Goal: Information Seeking & Learning: Learn about a topic

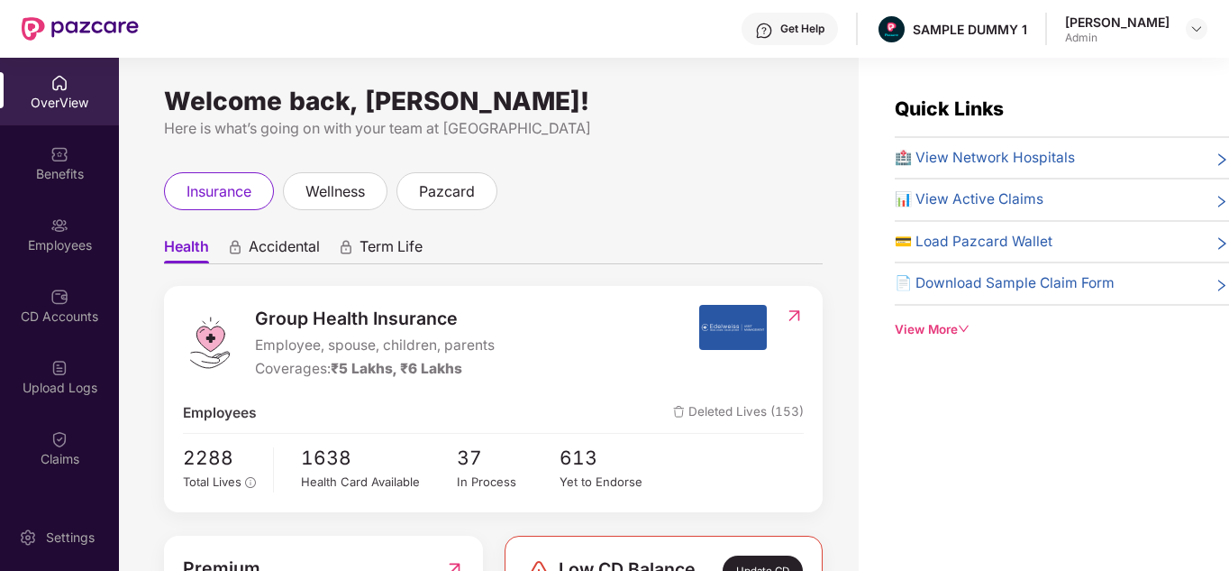
click at [914, 335] on div "View More" at bounding box center [1062, 329] width 334 height 19
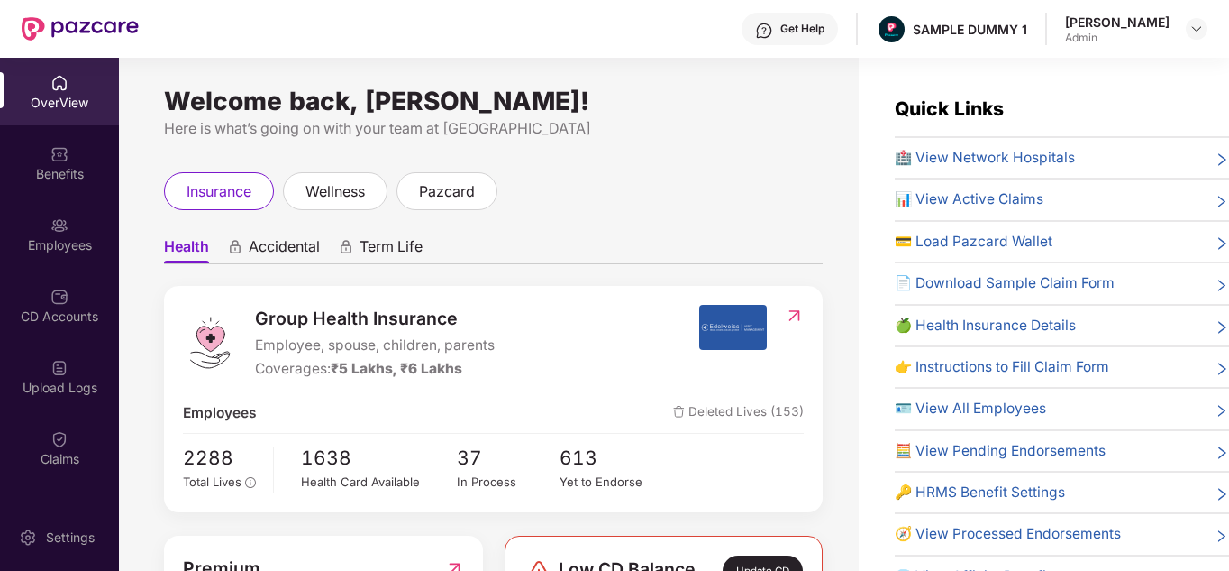
click at [815, 29] on div "Get Help" at bounding box center [803, 29] width 44 height 14
click at [617, 251] on ul "Health Accidental Term Life" at bounding box center [493, 246] width 659 height 36
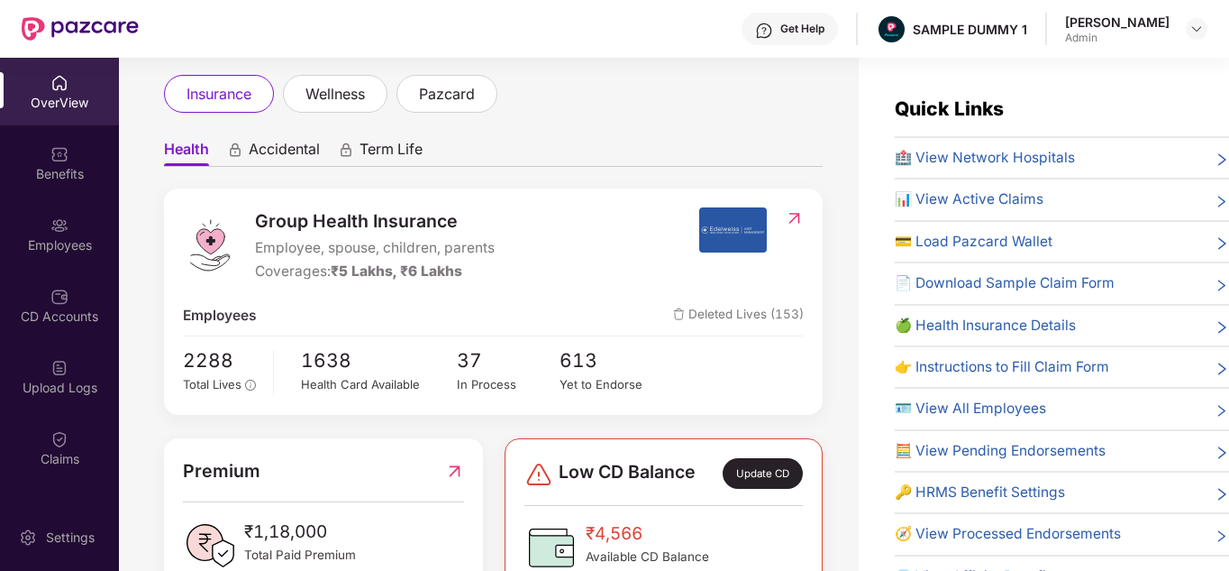
scroll to position [96, 0]
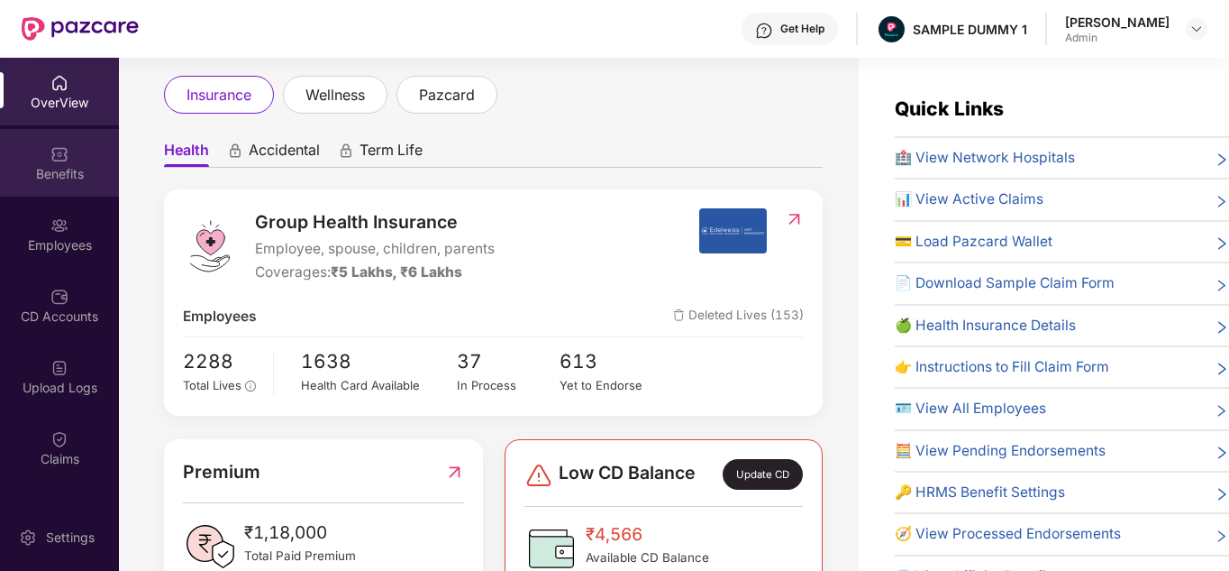
click at [62, 154] on img at bounding box center [59, 154] width 18 height 18
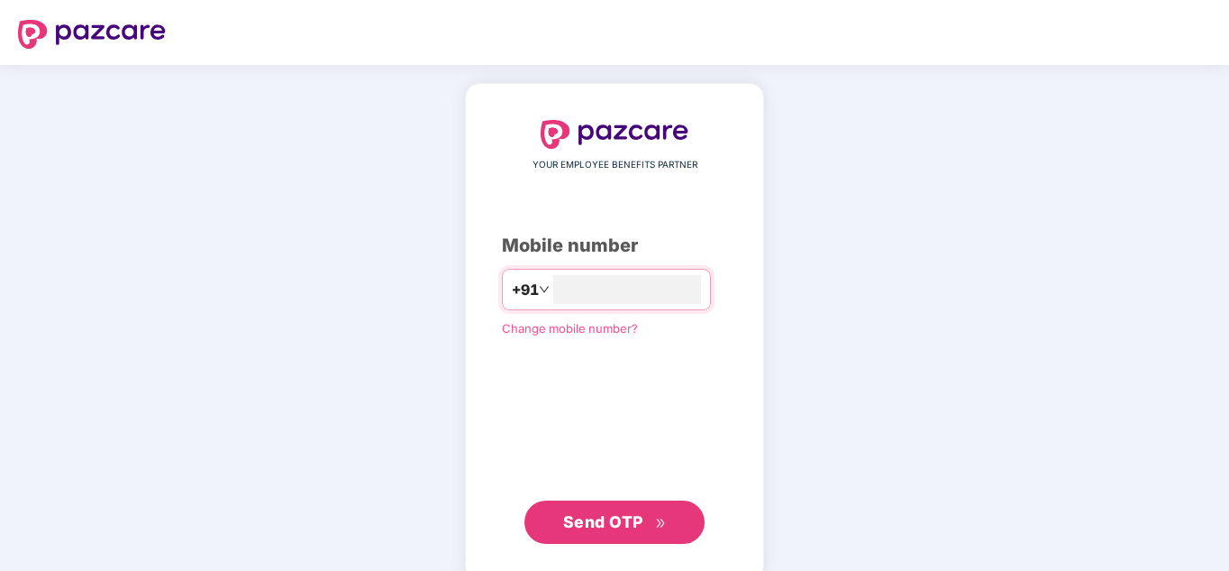
type input "**********"
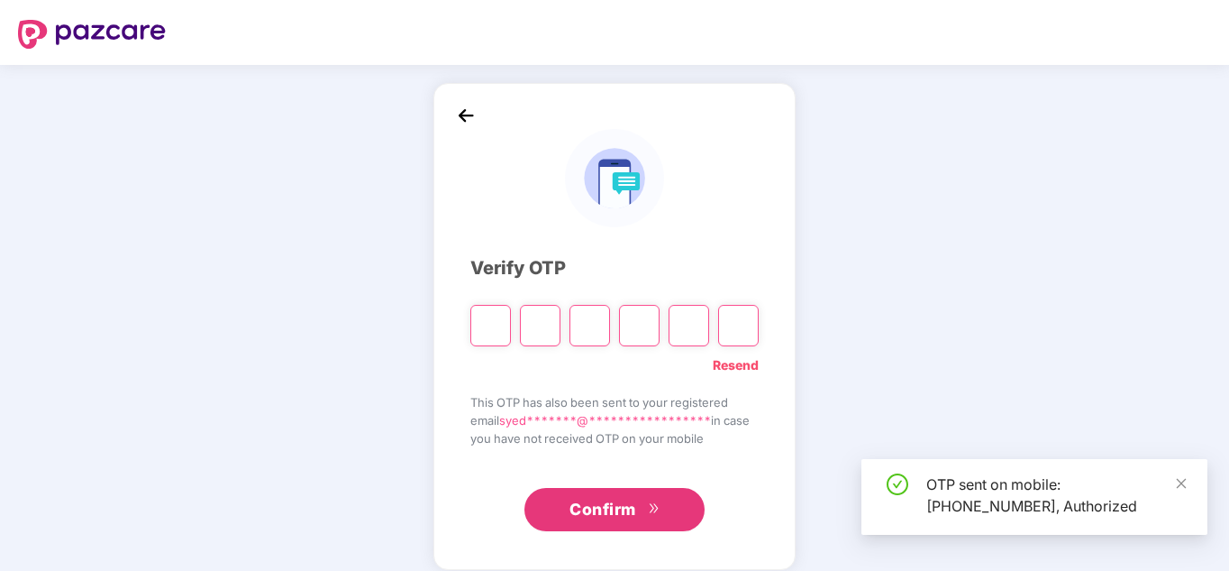
type input "*"
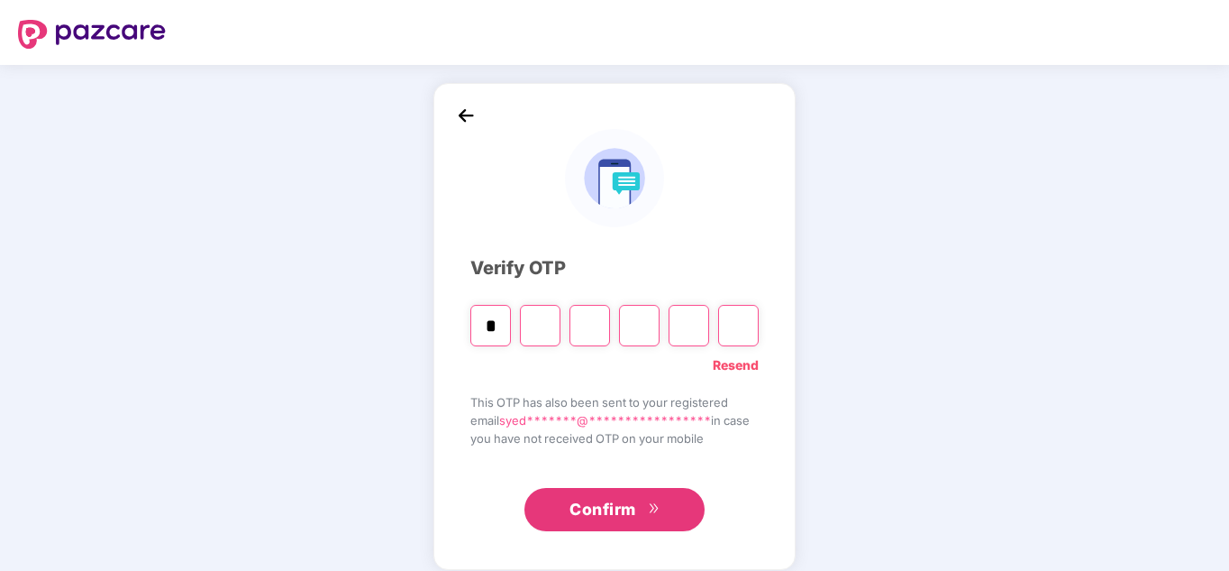
type input "*"
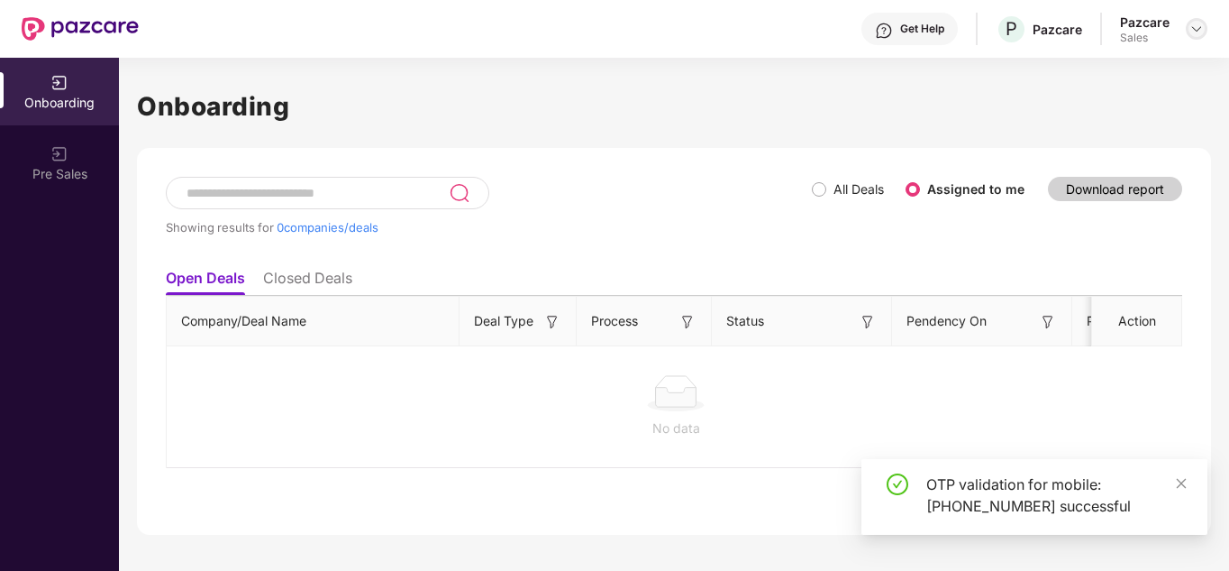
click at [1194, 21] on div at bounding box center [1197, 29] width 22 height 22
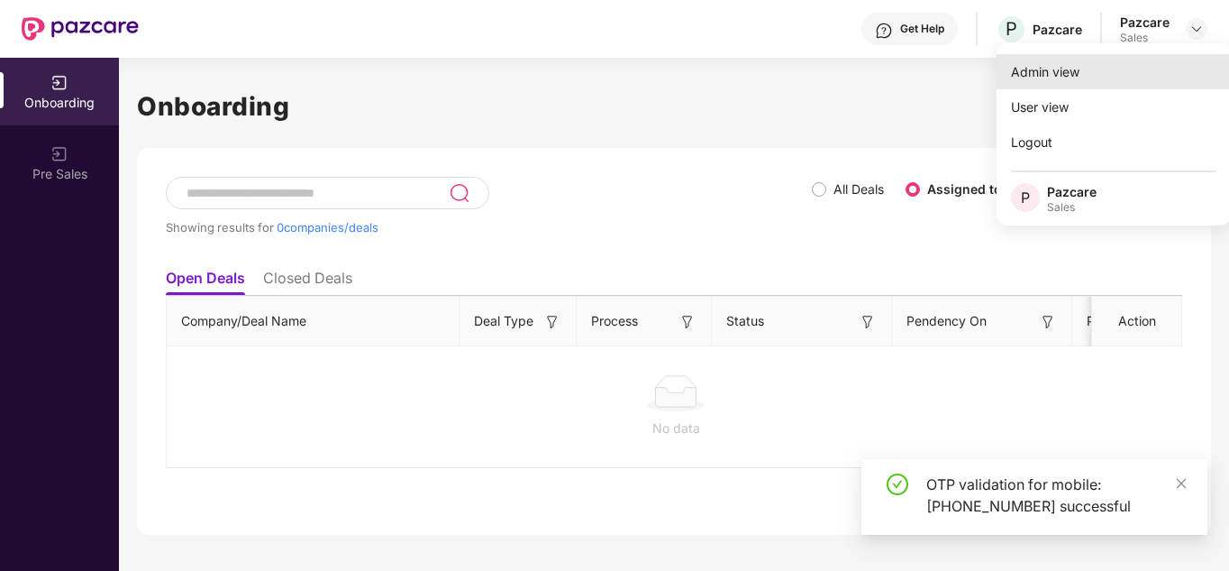
click at [1065, 81] on div "Admin view" at bounding box center [1114, 71] width 234 height 35
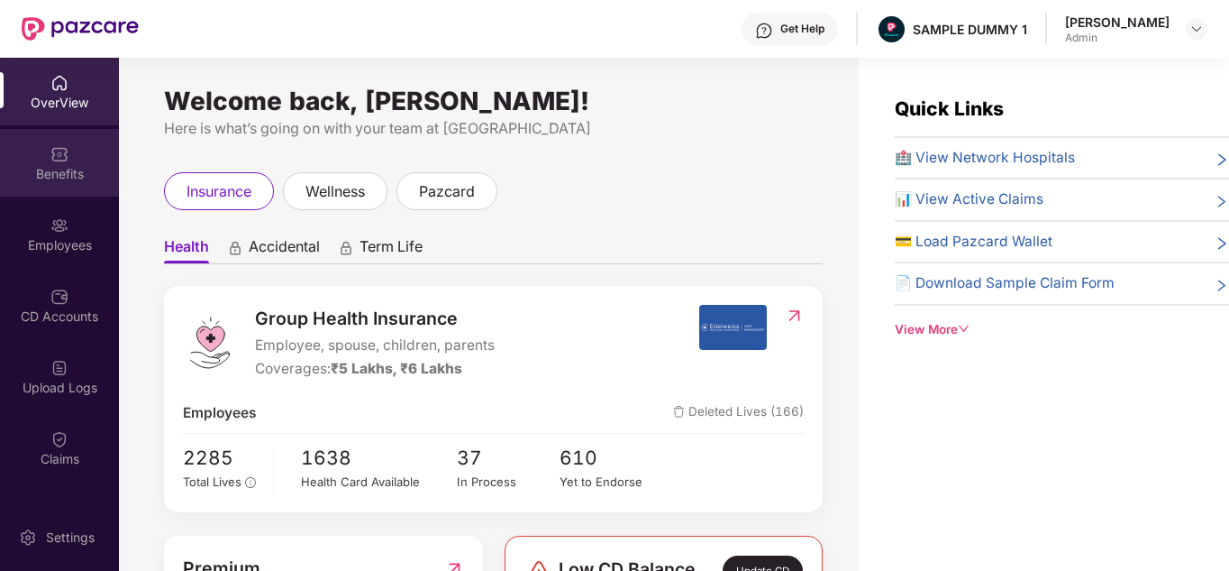
click at [9, 170] on div "Benefits" at bounding box center [59, 174] width 119 height 18
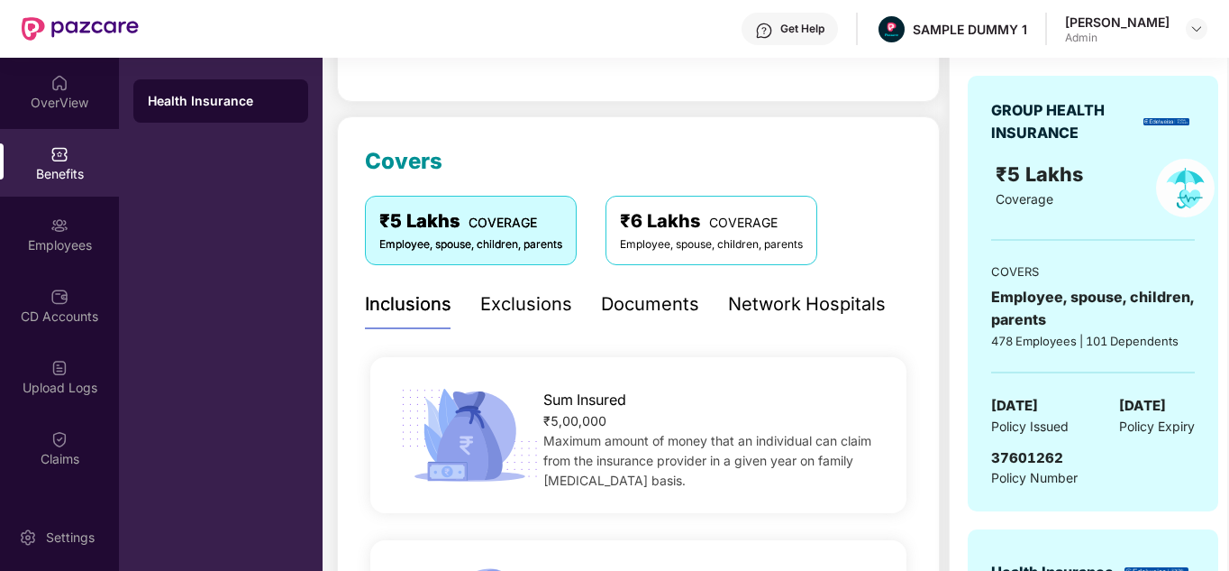
scroll to position [177, 0]
click at [655, 313] on div "Documents" at bounding box center [650, 303] width 98 height 28
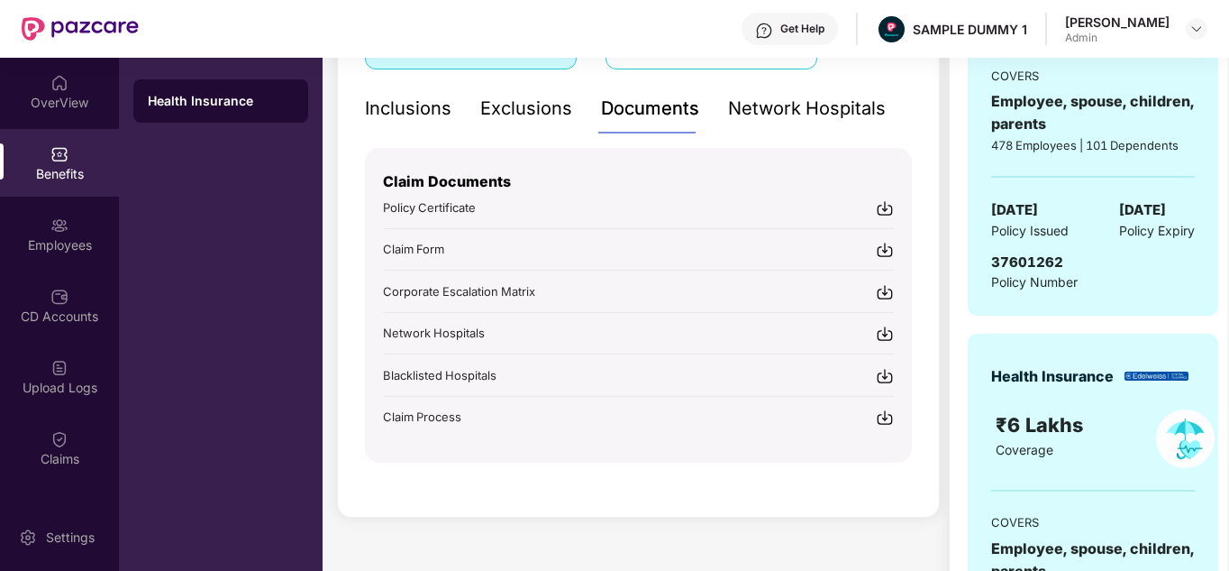
scroll to position [376, 0]
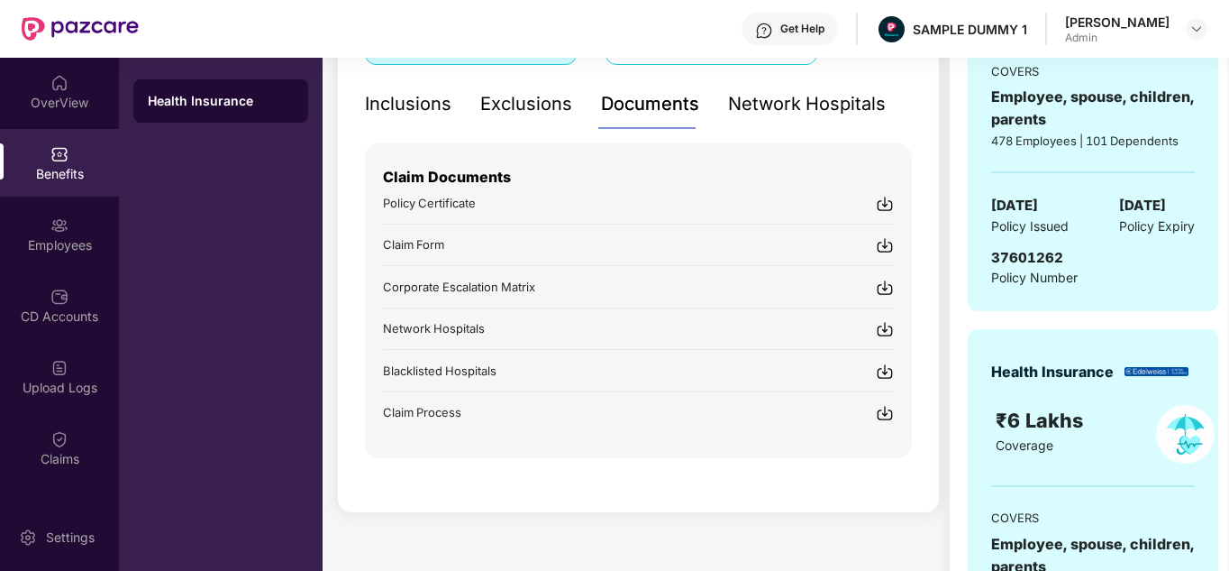
click at [826, 38] on div "Get Help" at bounding box center [790, 29] width 96 height 32
click at [507, 477] on div "Covers ₹5 Lakhs COVERAGE Employee, spouse, children, parents ₹6 Lakhs COVERAGE …" at bounding box center [638, 214] width 603 height 597
click at [832, 95] on div "Network Hospitals" at bounding box center [807, 104] width 158 height 28
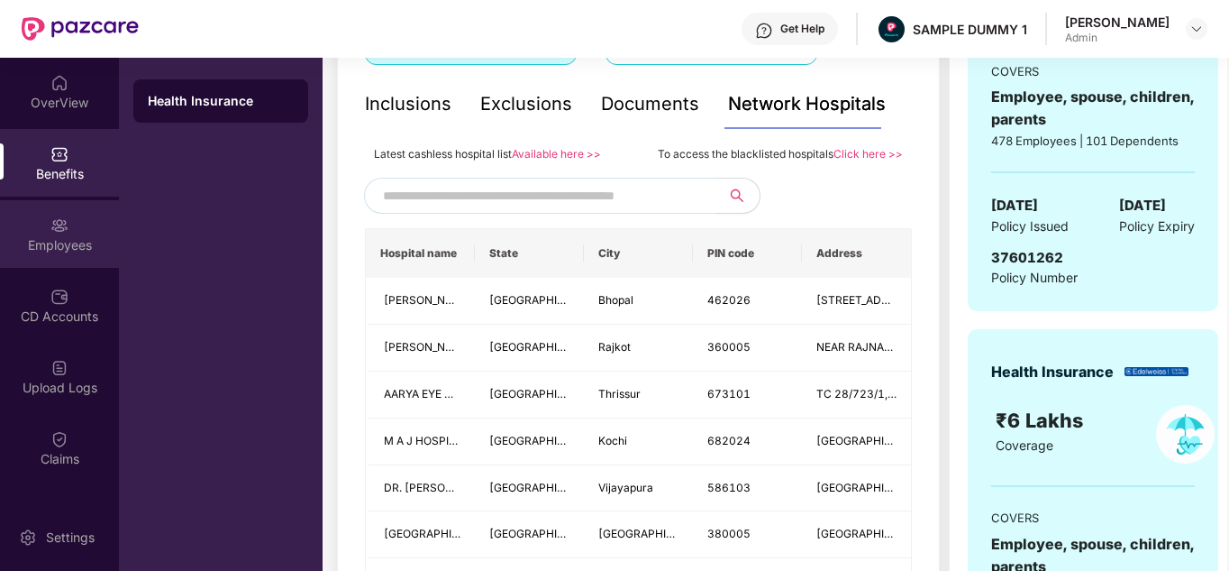
click at [59, 219] on img at bounding box center [59, 225] width 18 height 18
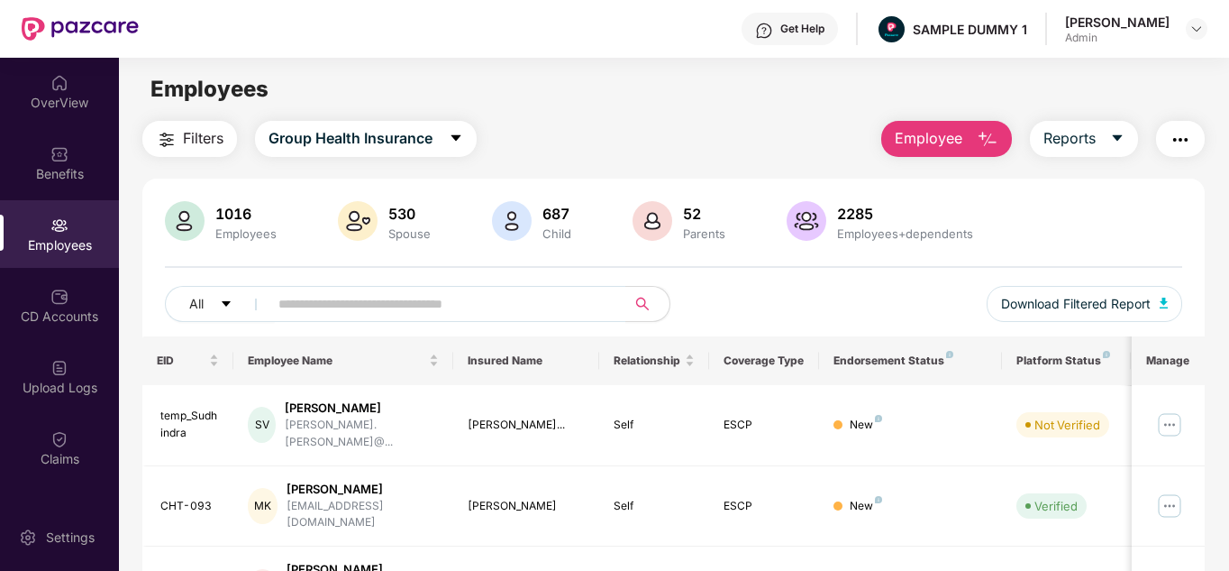
click at [173, 140] on img "button" at bounding box center [167, 140] width 22 height 22
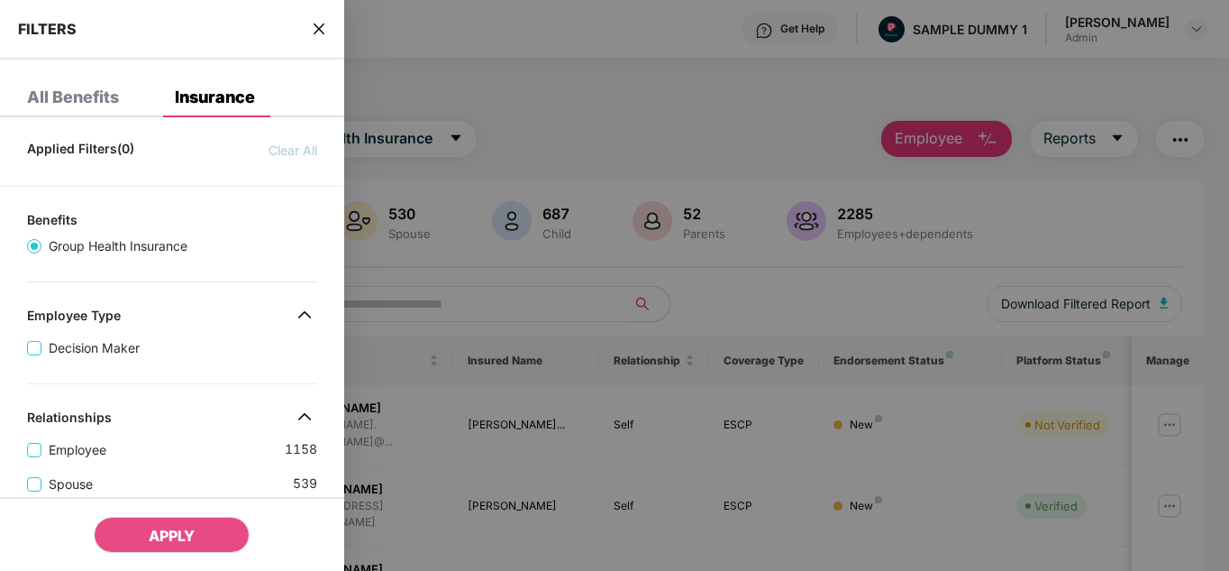
click at [328, 42] on div "FILTERS" at bounding box center [172, 29] width 344 height 59
click at [323, 38] on div "FILTERS" at bounding box center [172, 29] width 344 height 59
click at [320, 33] on icon "close" at bounding box center [319, 29] width 14 height 14
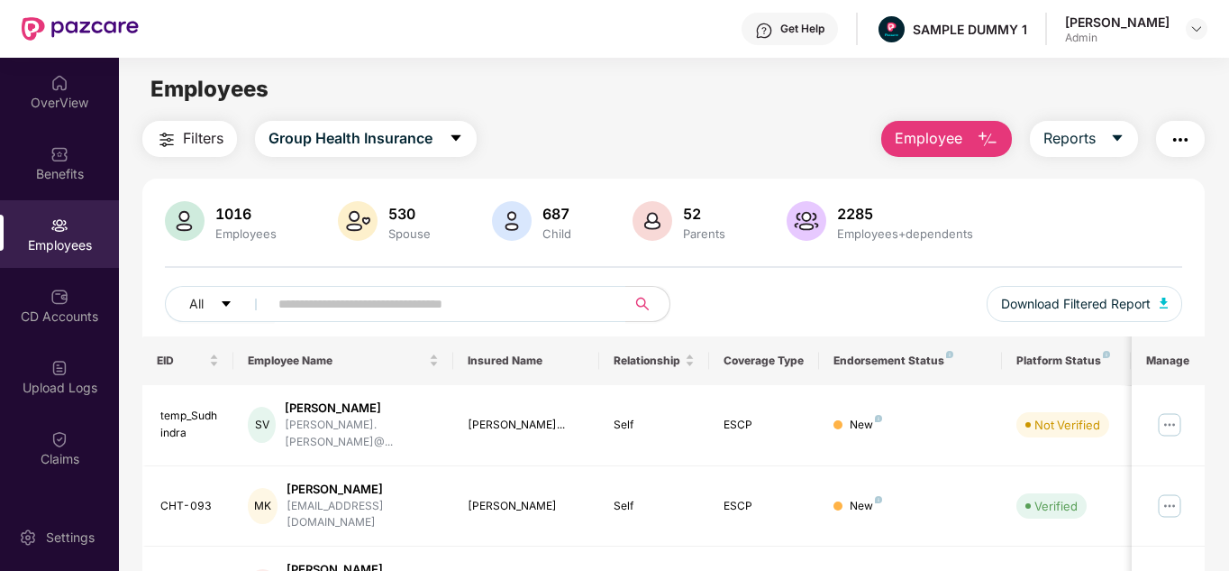
click at [1177, 145] on img "button" at bounding box center [1181, 140] width 22 height 22
click at [792, 101] on div "Employees" at bounding box center [674, 89] width 1110 height 34
click at [1064, 150] on span "Reports" at bounding box center [1070, 138] width 52 height 23
click at [1172, 143] on img "button" at bounding box center [1181, 140] width 22 height 22
click at [695, 126] on div "Filters Group Health Insurance Employee Reports" at bounding box center [674, 139] width 1064 height 36
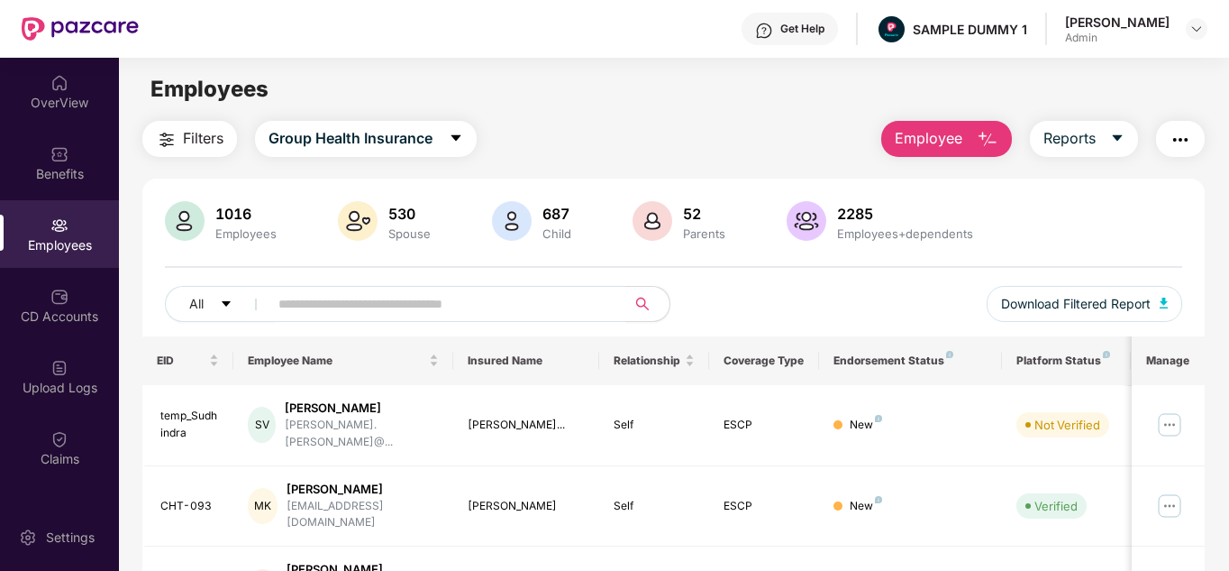
click at [809, 140] on div "Filters Group Health Insurance Employee Reports" at bounding box center [674, 139] width 1064 height 36
click at [1118, 141] on icon "caret-down" at bounding box center [1117, 138] width 14 height 14
click at [793, 149] on div "Filters Group Health Insurance Employee Reports" at bounding box center [674, 139] width 1064 height 36
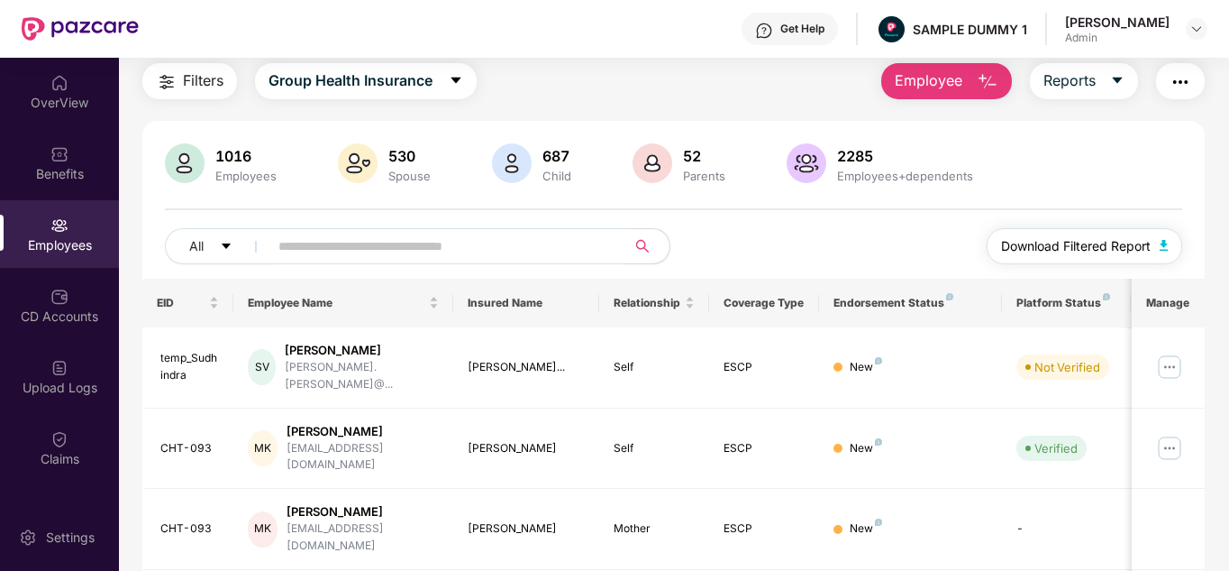
scroll to position [59, 0]
click at [1175, 366] on img at bounding box center [1170, 366] width 29 height 29
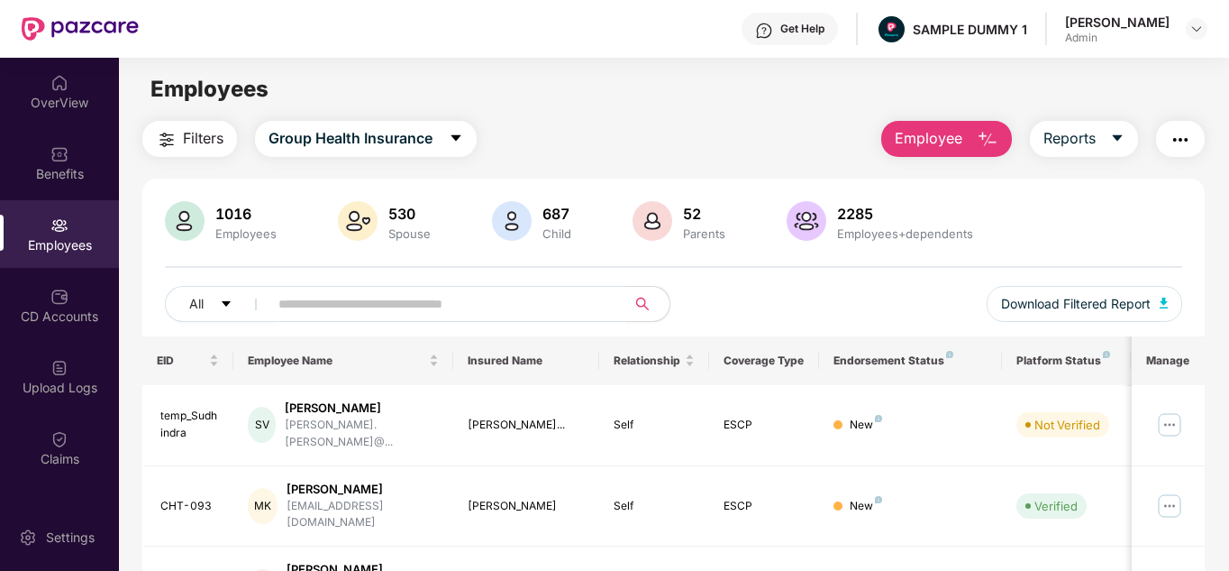
click at [950, 132] on span "Employee" at bounding box center [929, 138] width 68 height 23
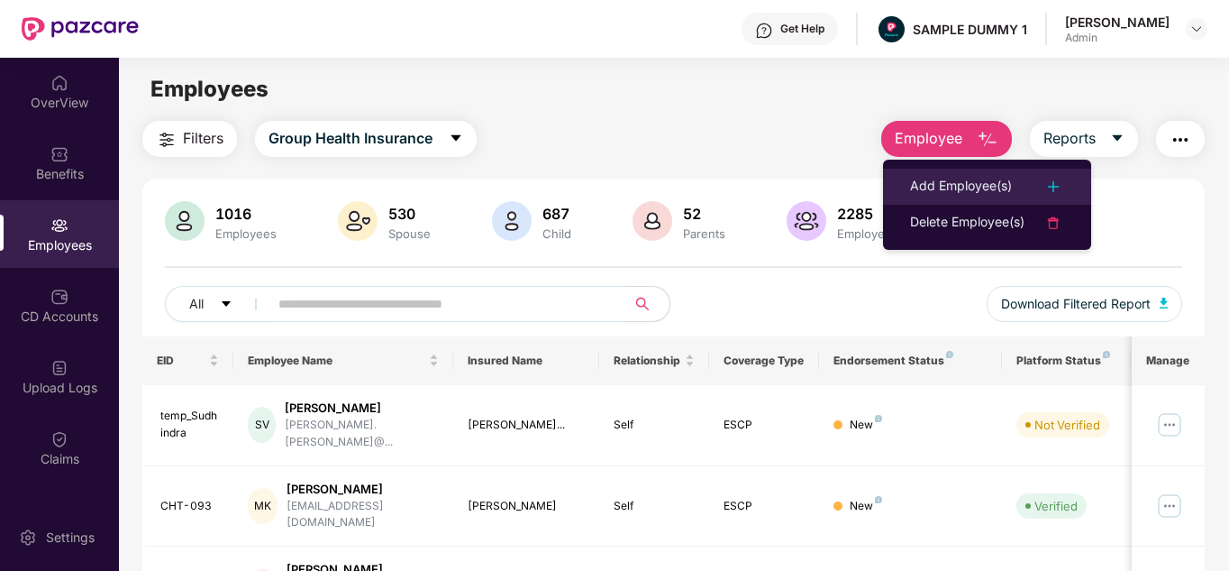
click at [970, 198] on li "Add Employee(s)" at bounding box center [987, 187] width 208 height 36
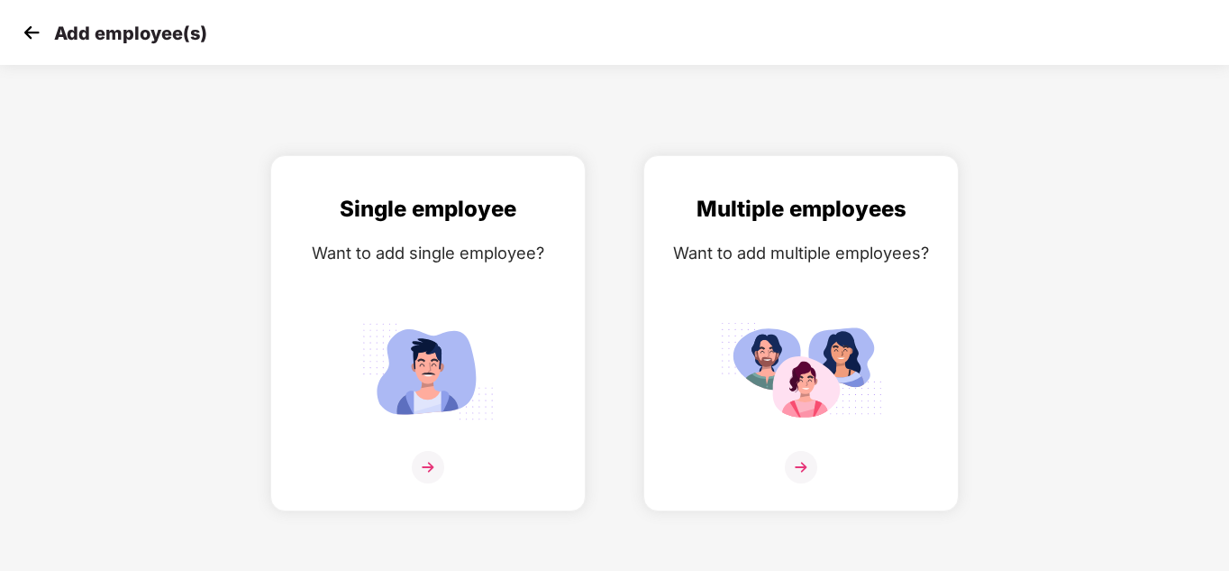
click at [30, 42] on img at bounding box center [31, 32] width 27 height 27
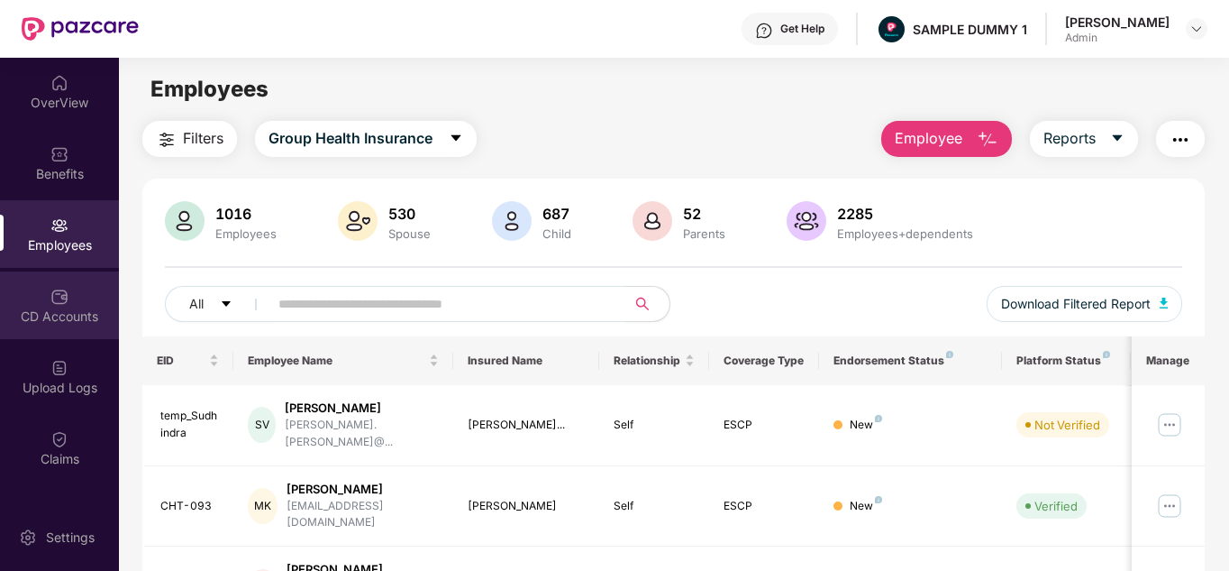
click at [39, 310] on div "CD Accounts" at bounding box center [59, 316] width 119 height 18
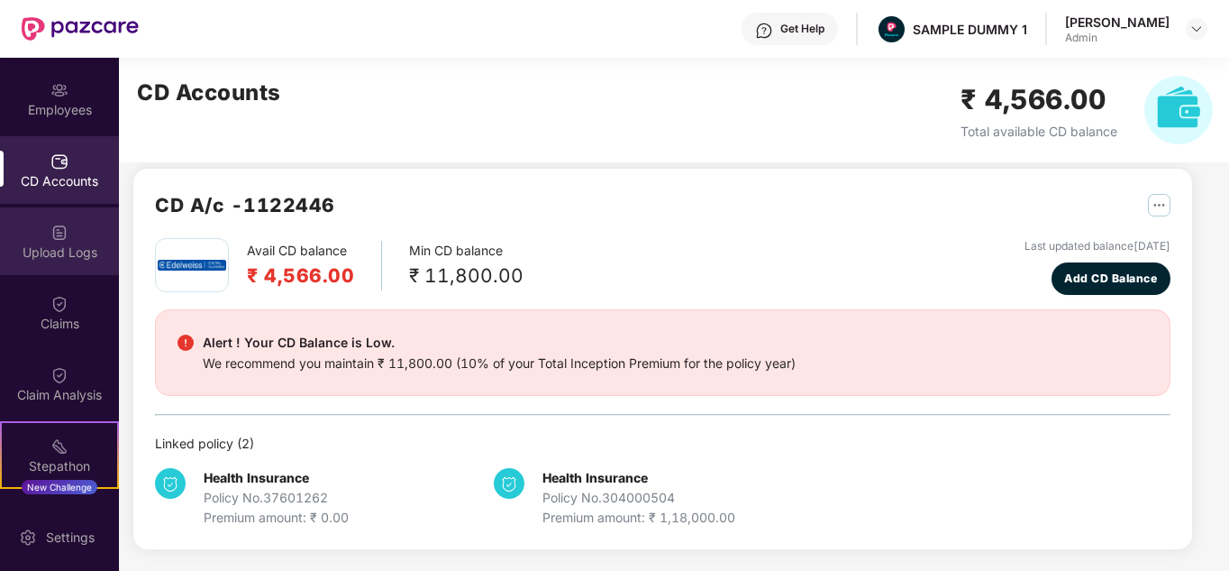
scroll to position [136, 0]
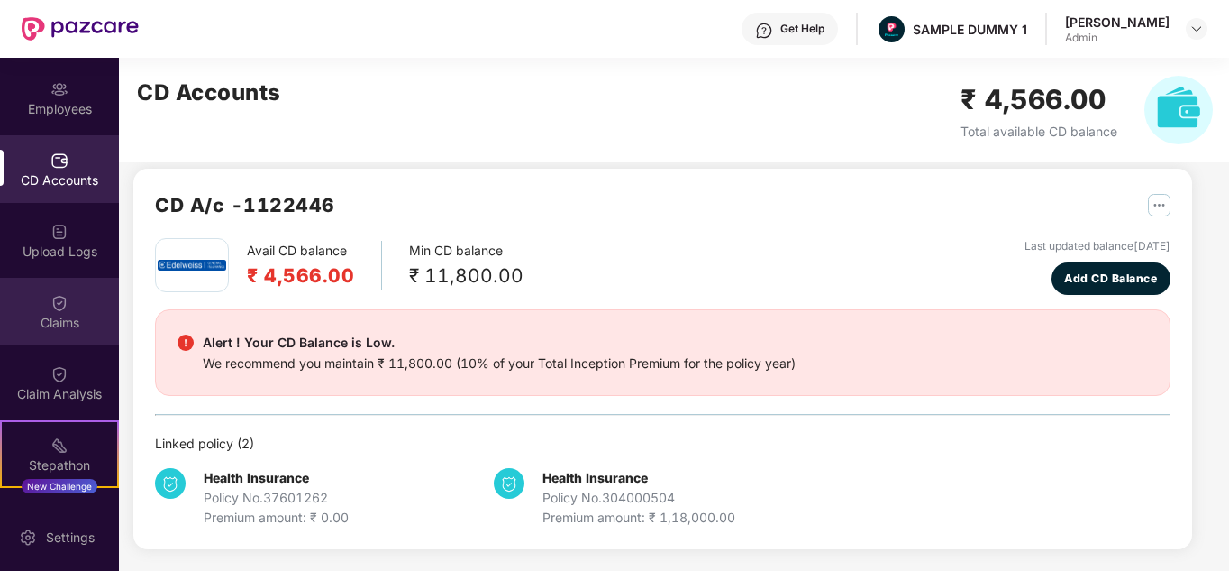
click at [56, 289] on div "Claims" at bounding box center [59, 312] width 119 height 68
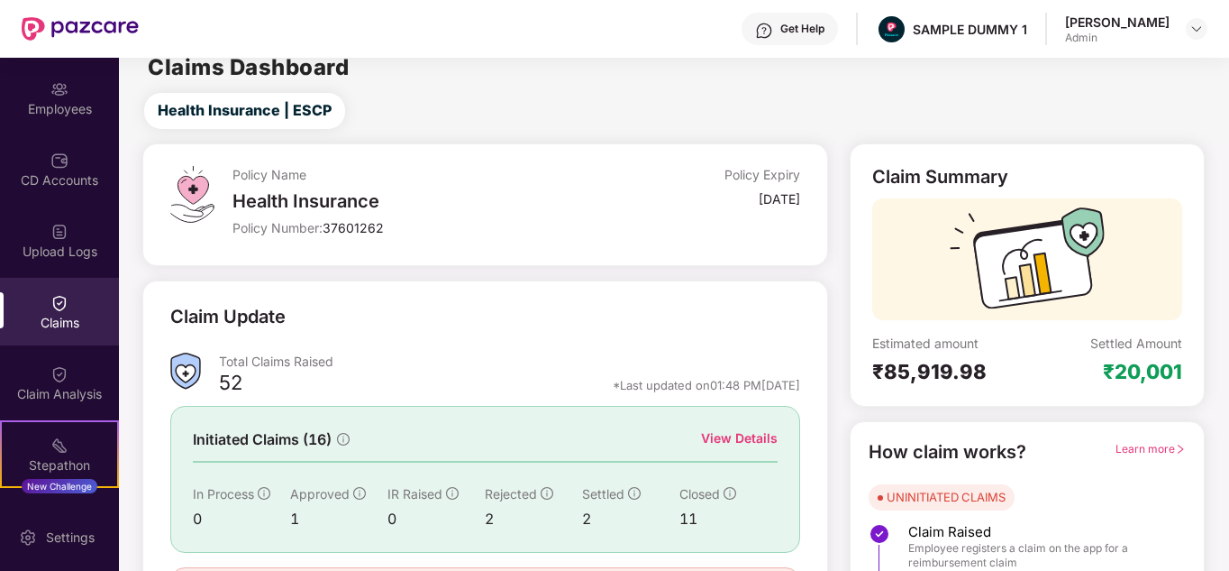
scroll to position [135, 0]
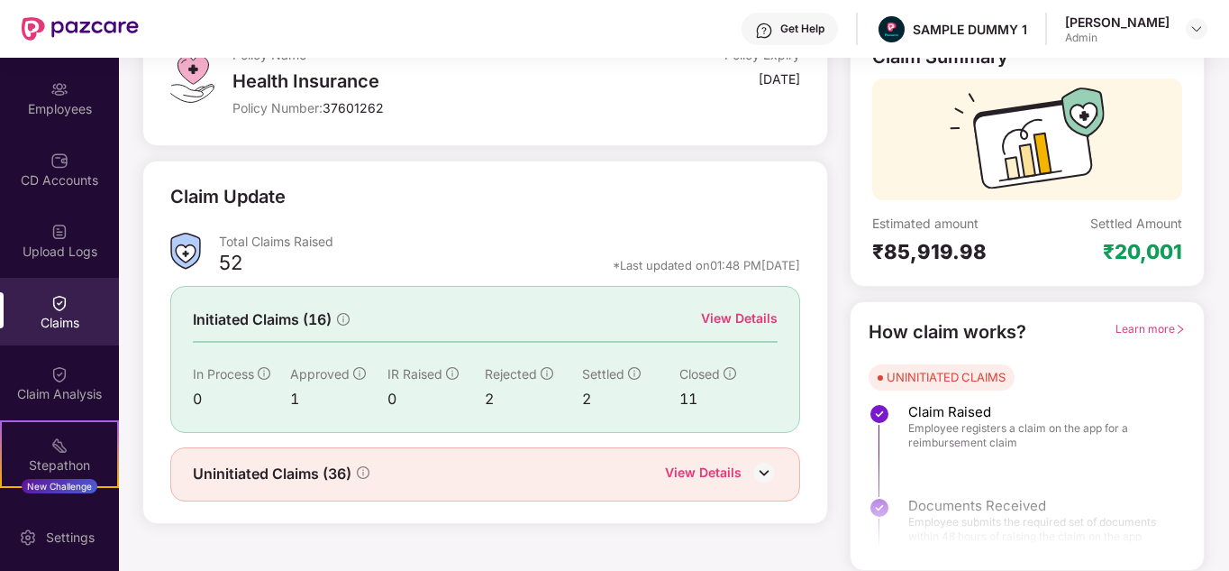
click at [746, 325] on div "View Details" at bounding box center [739, 318] width 77 height 20
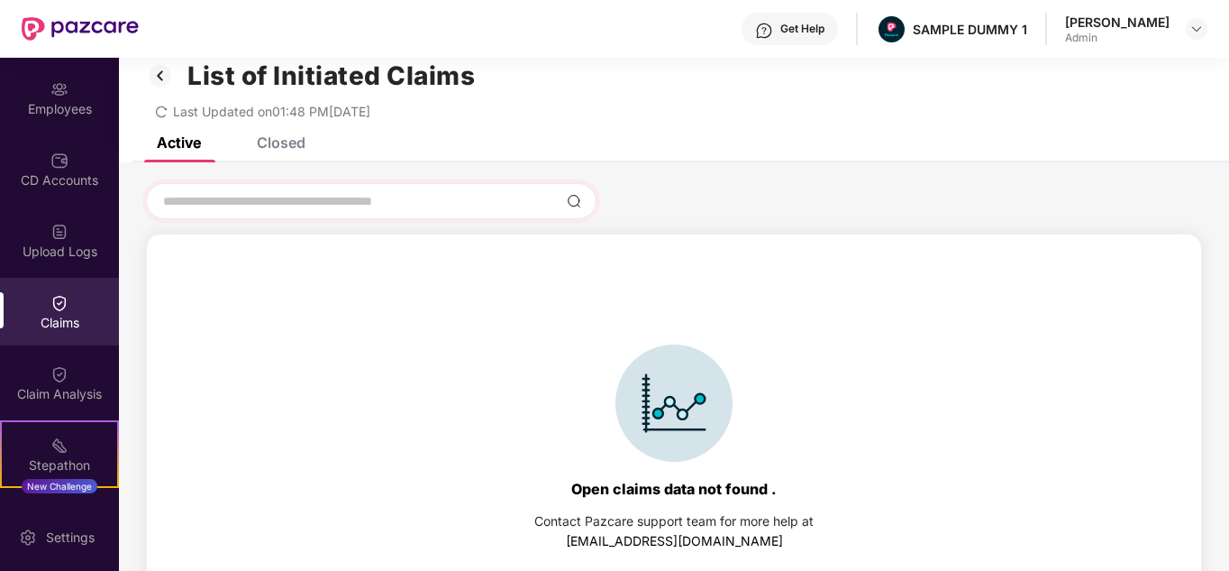
scroll to position [23, 0]
click at [289, 143] on div "Closed" at bounding box center [281, 143] width 49 height 18
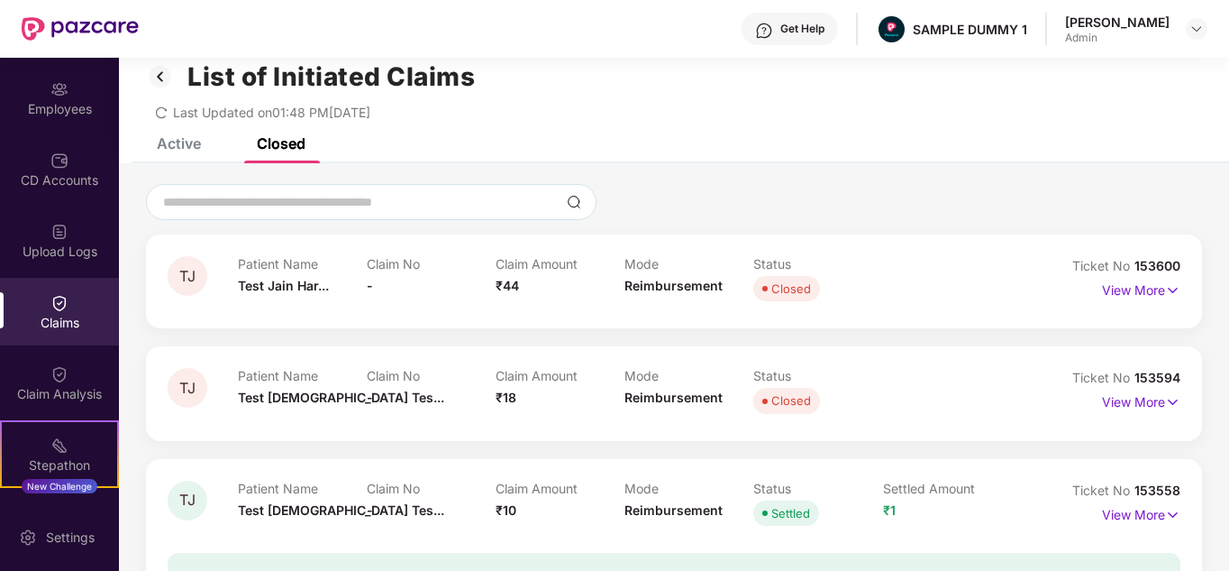
scroll to position [88, 0]
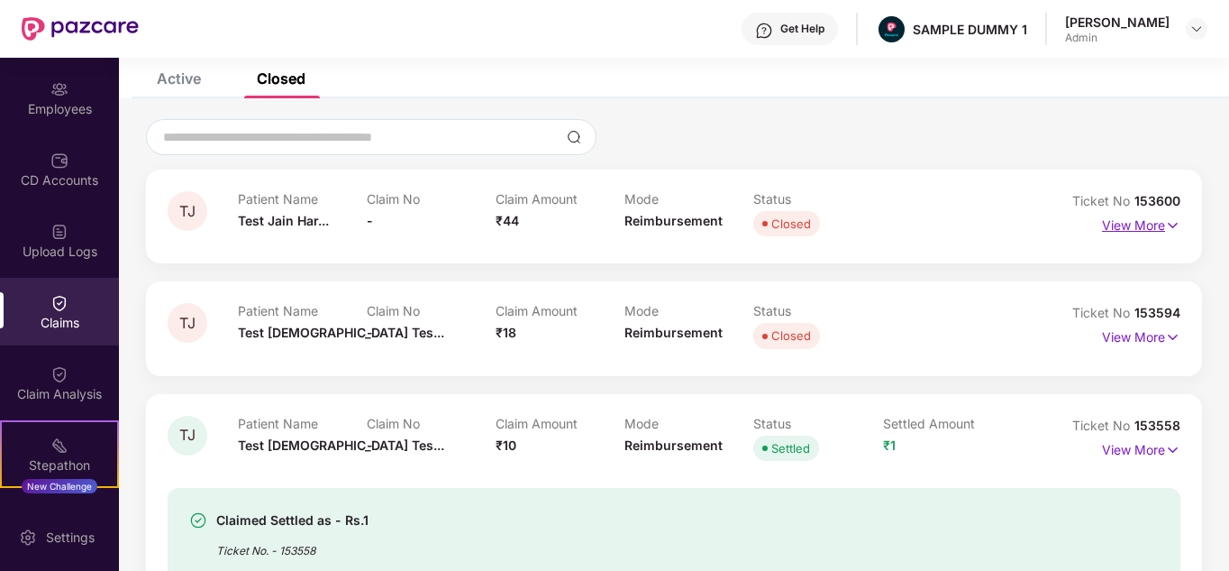
click at [1131, 227] on p "View More" at bounding box center [1141, 223] width 78 height 24
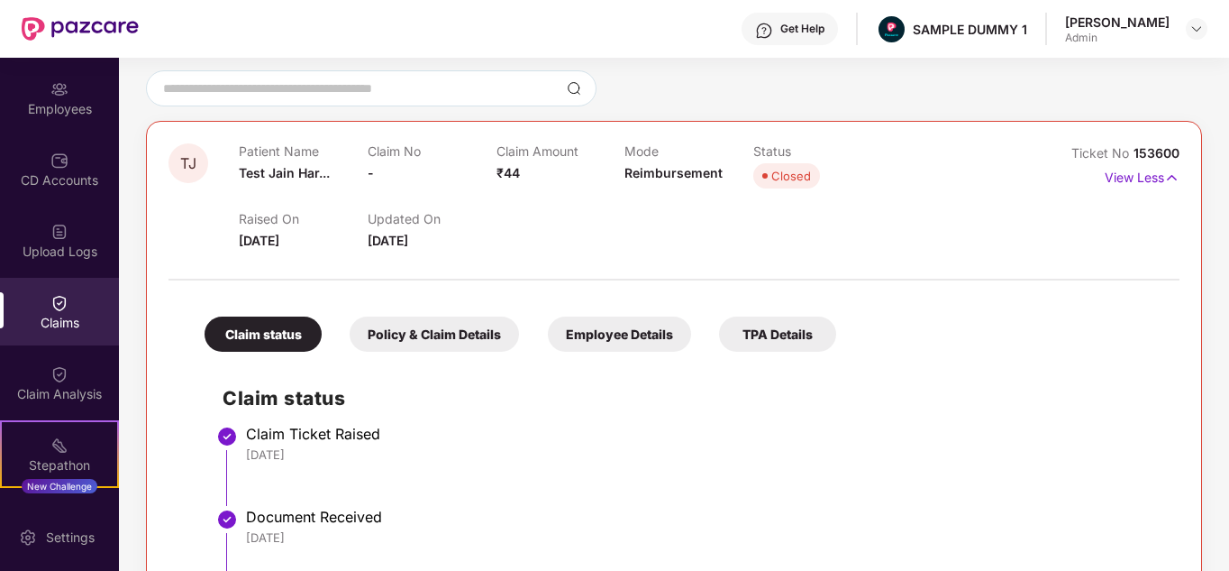
scroll to position [138, 0]
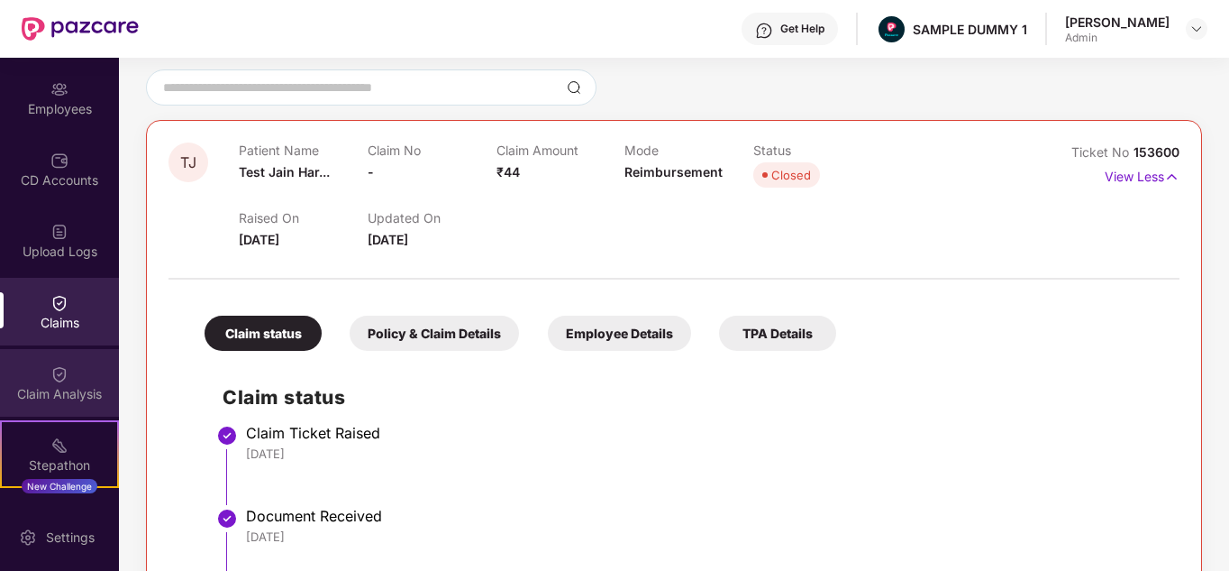
click at [91, 365] on div "Claim Analysis" at bounding box center [59, 383] width 119 height 68
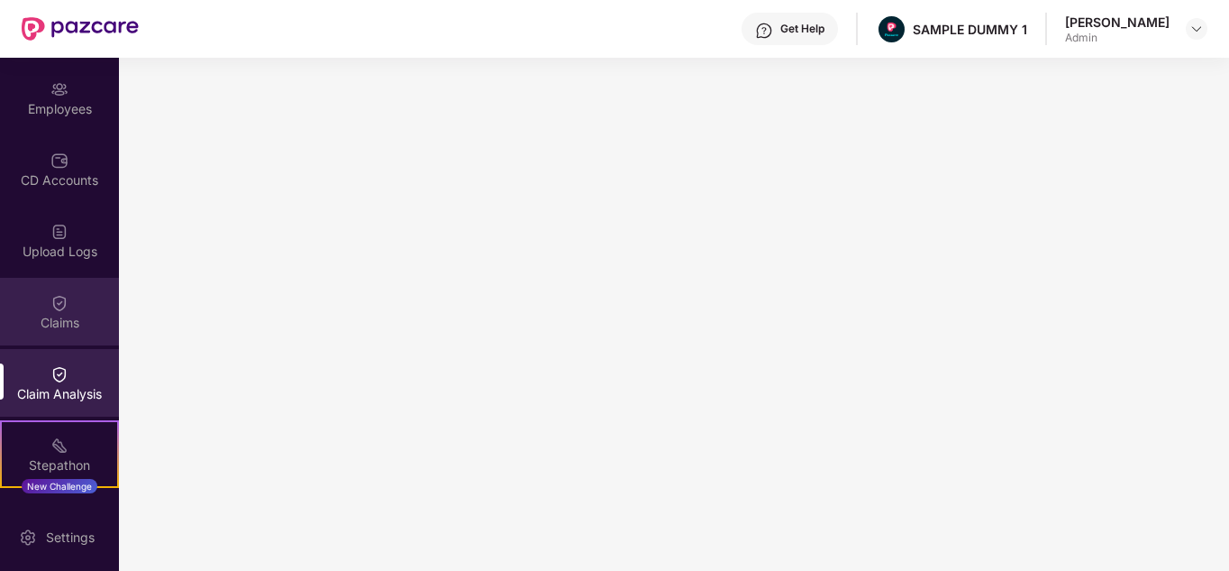
scroll to position [338, 0]
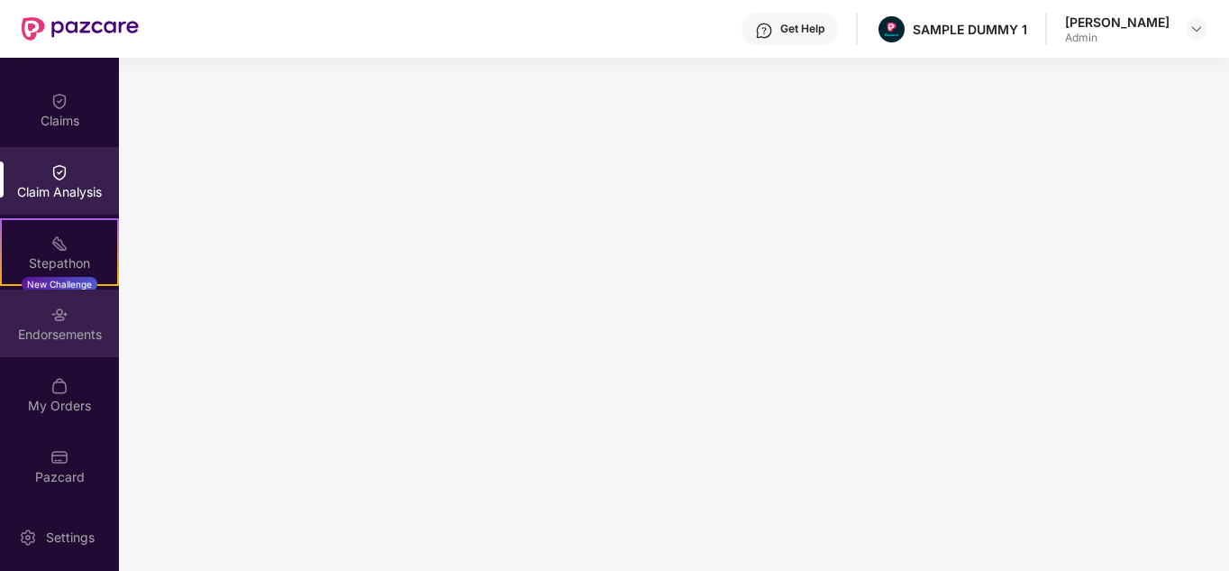
click at [67, 318] on div "Endorsements" at bounding box center [59, 323] width 119 height 68
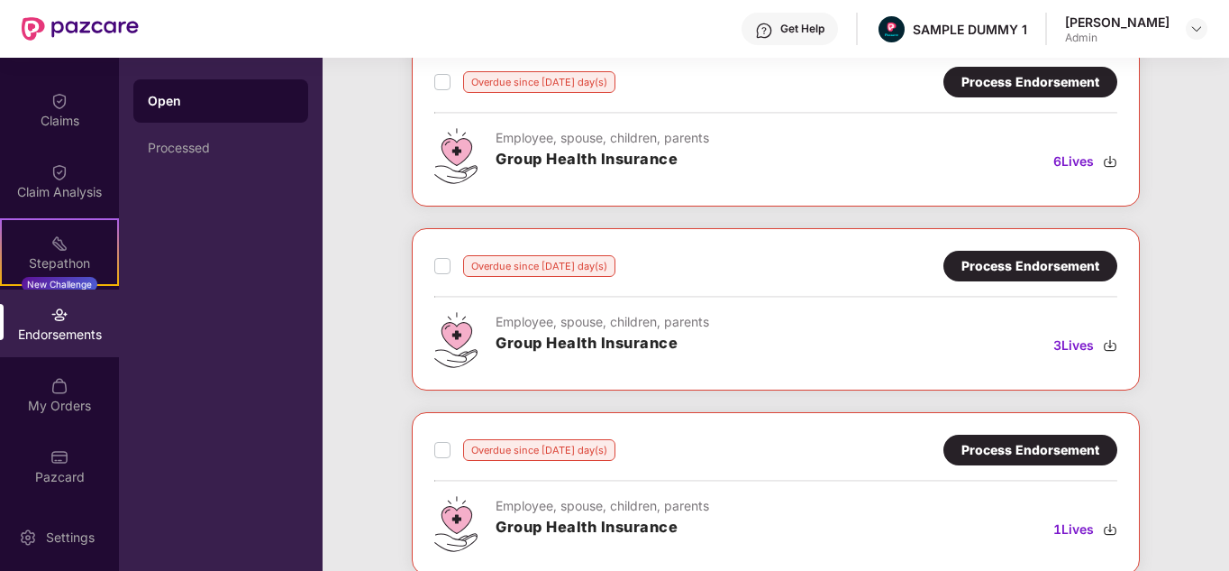
scroll to position [116, 0]
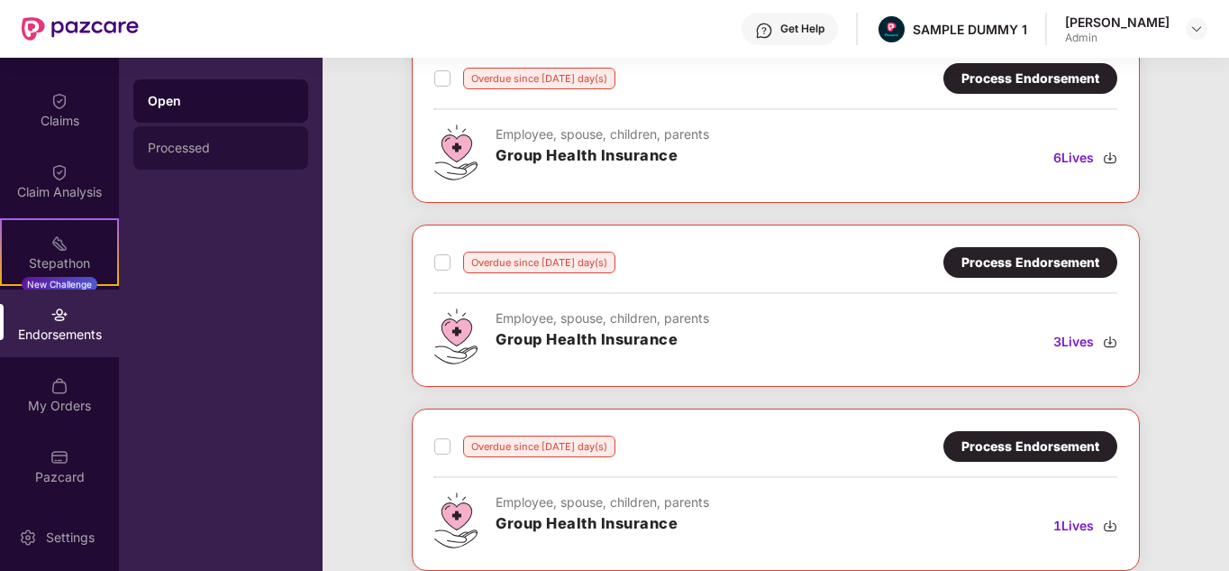
click at [199, 153] on div "Processed" at bounding box center [221, 148] width 146 height 14
